Goal: Use online tool/utility: Utilize a website feature to perform a specific function

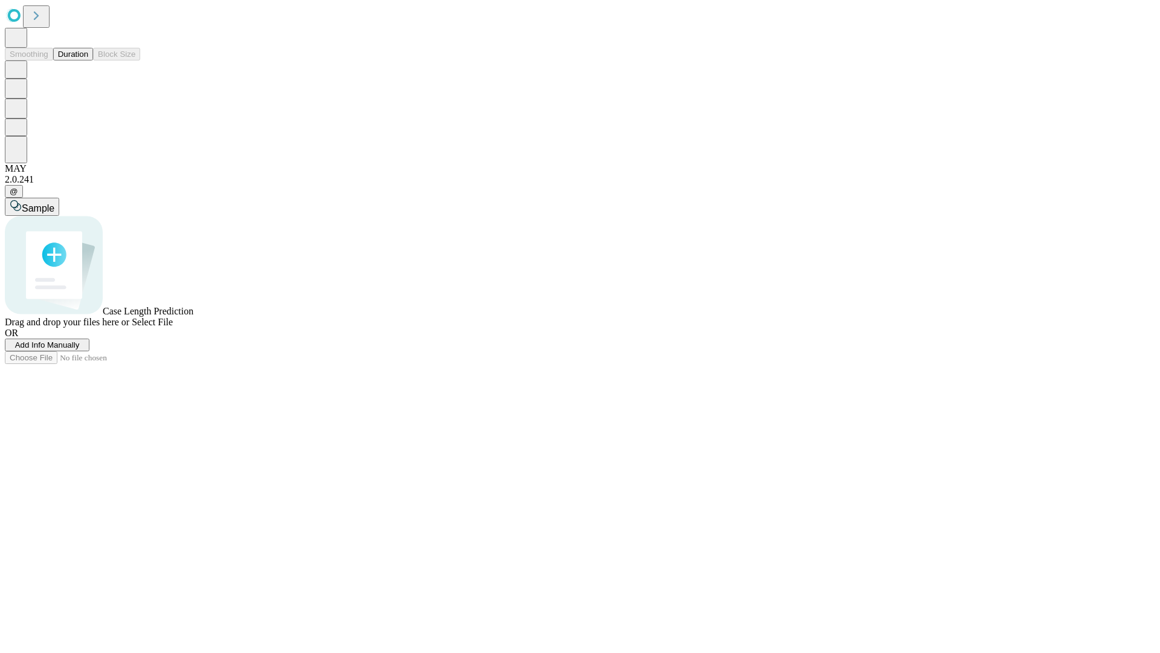
click at [88, 60] on button "Duration" at bounding box center [73, 54] width 40 height 13
click at [173, 327] on span "Select File" at bounding box center [152, 322] width 41 height 10
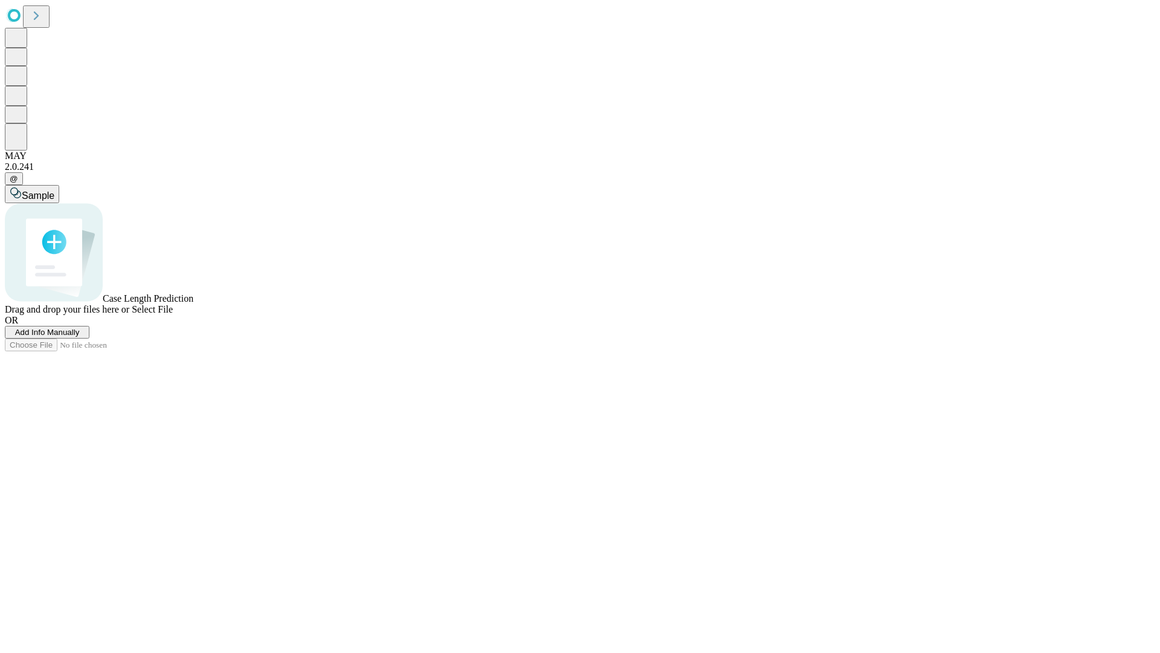
click at [173, 314] on span "Select File" at bounding box center [152, 309] width 41 height 10
